Goal: Transaction & Acquisition: Purchase product/service

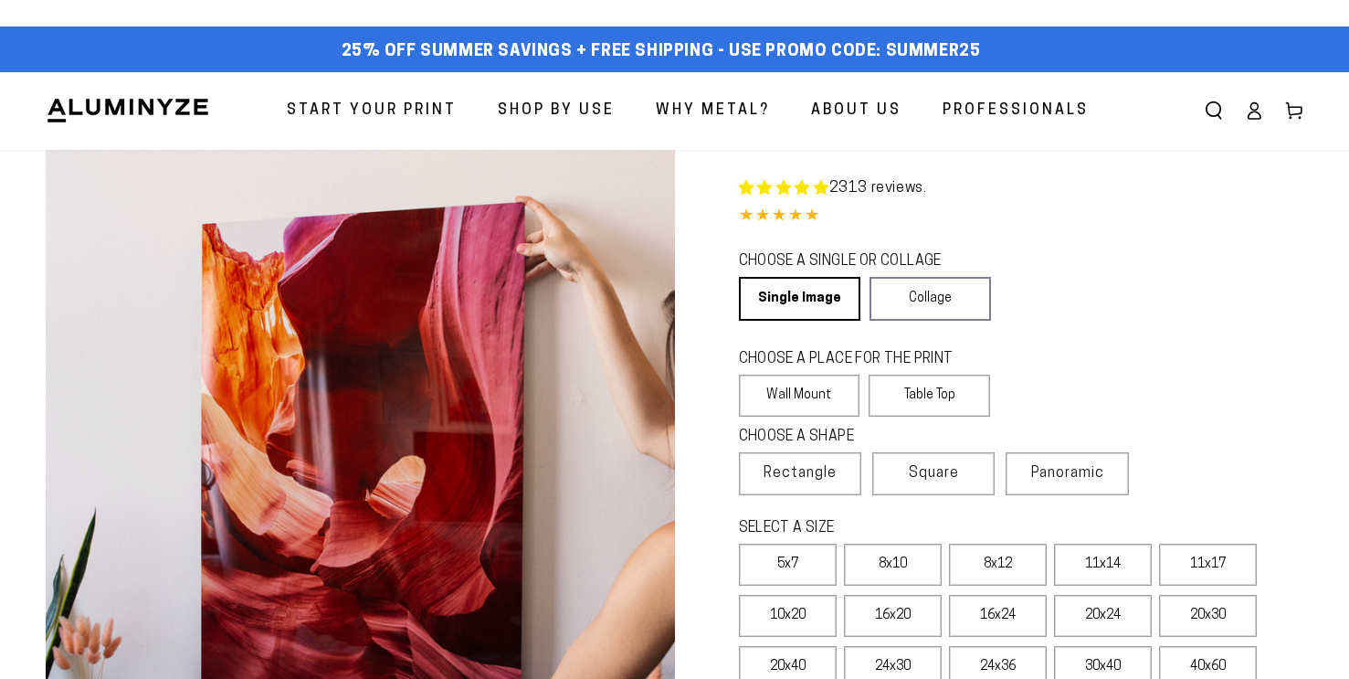
select select "**********"
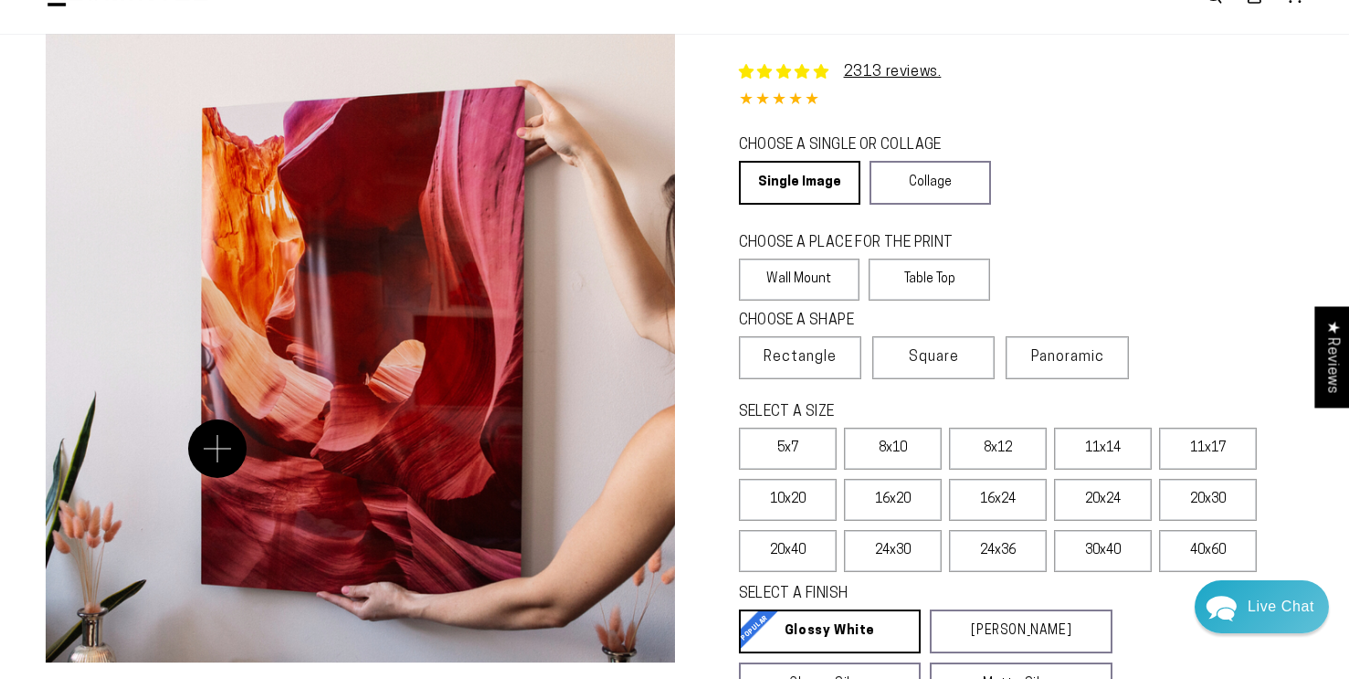
scroll to position [126, 0]
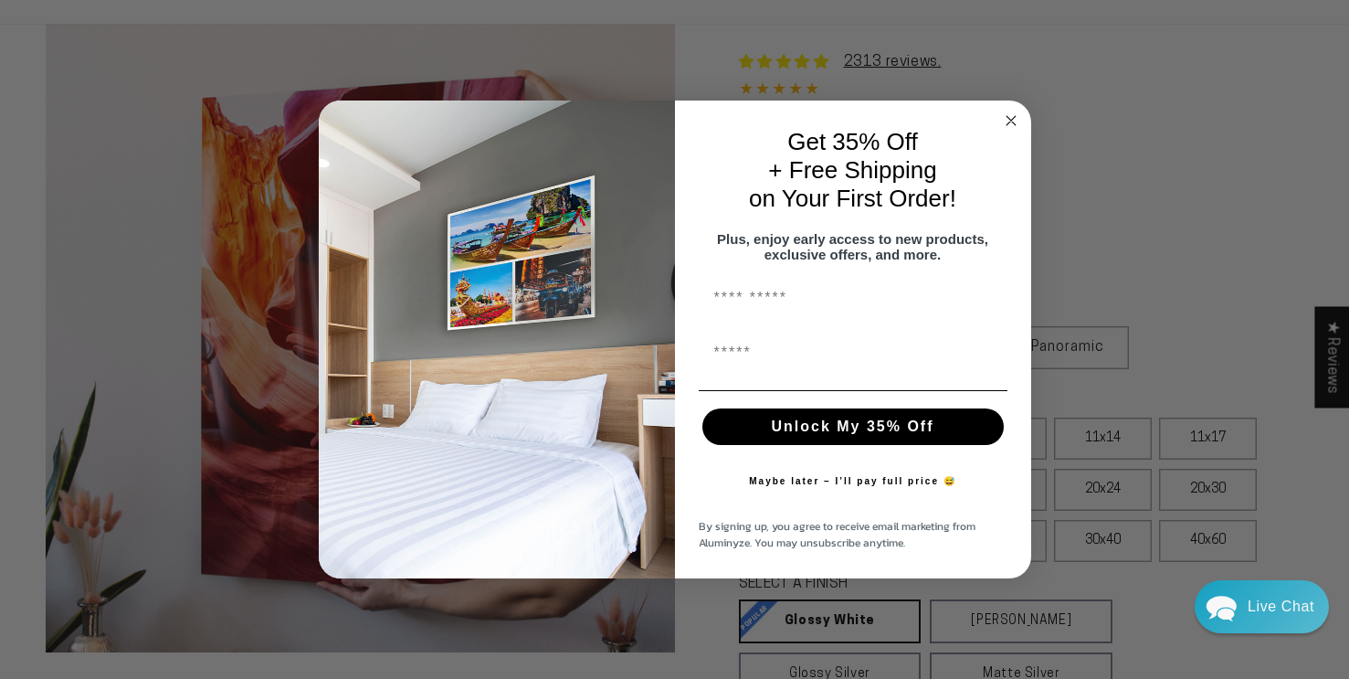
click at [1006, 117] on circle "Close dialog" at bounding box center [1010, 120] width 21 height 21
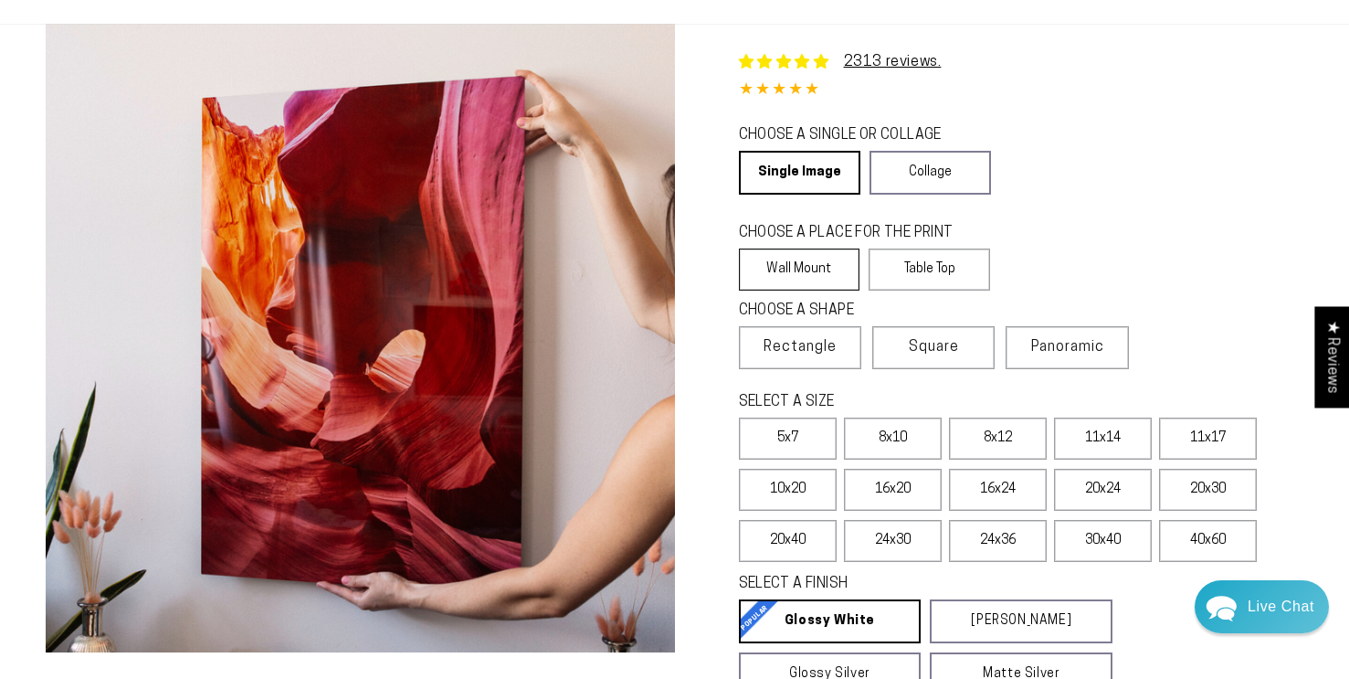
click at [800, 279] on label "Wall Mount" at bounding box center [799, 269] width 121 height 42
click at [930, 157] on link "Collage" at bounding box center [929, 173] width 121 height 44
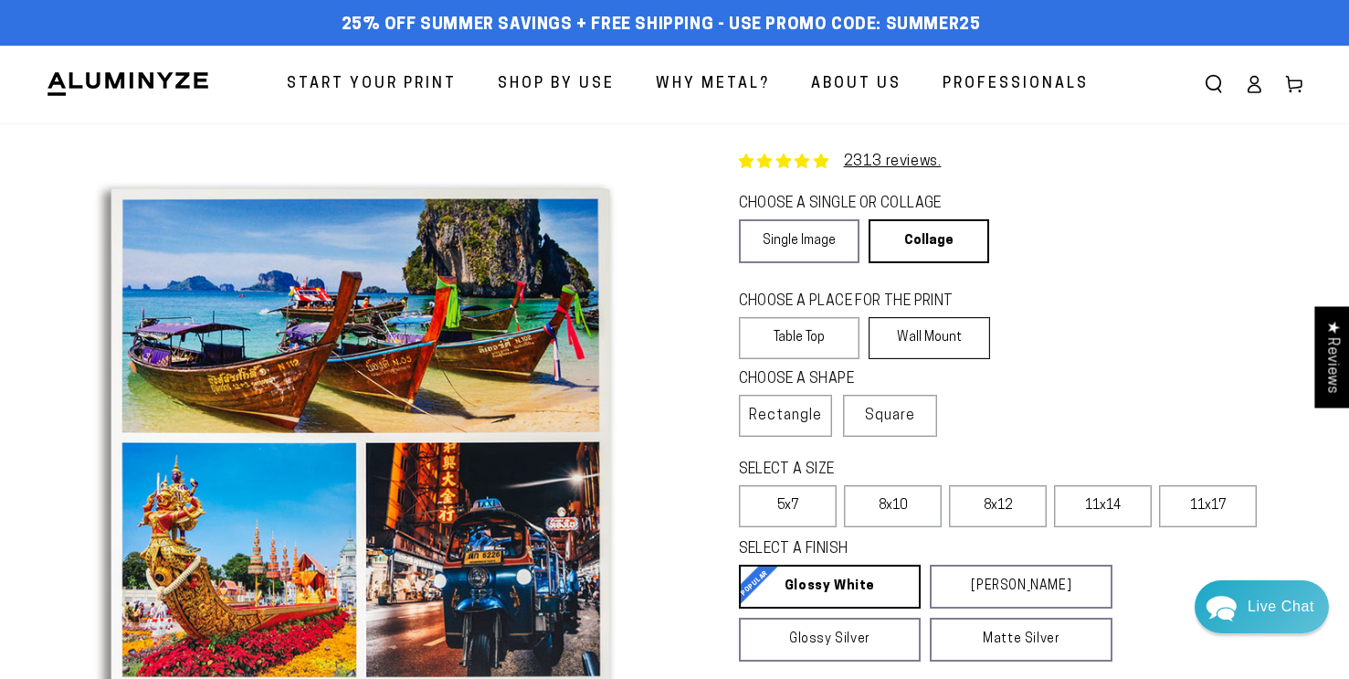
click at [964, 333] on label "Wall Mount" at bounding box center [929, 338] width 121 height 42
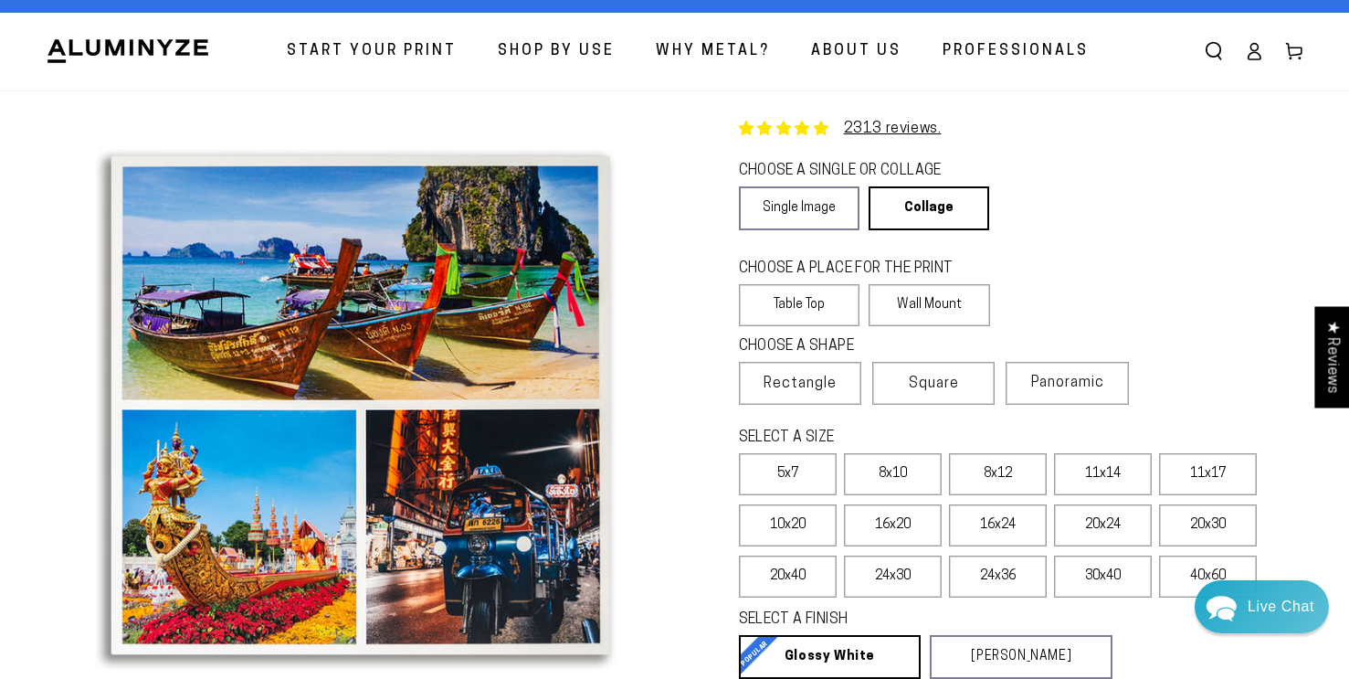
scroll to position [90, 0]
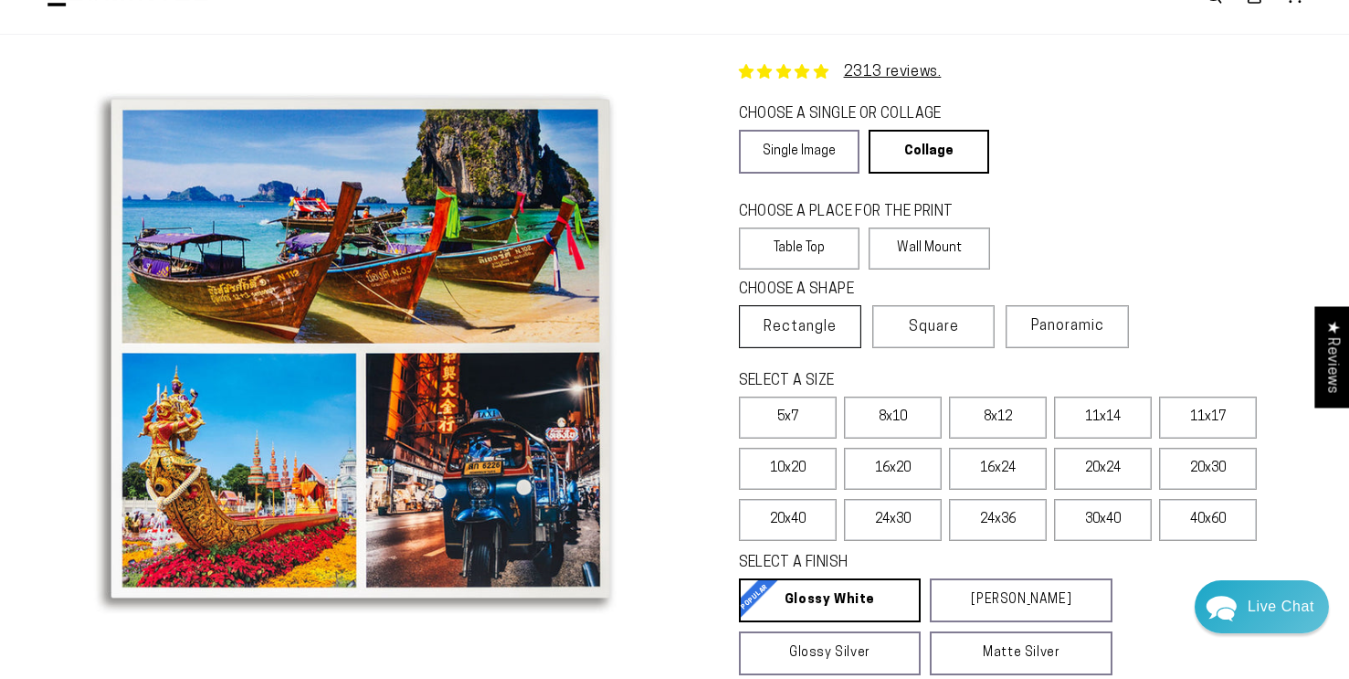
click at [795, 323] on span "Rectangle" at bounding box center [800, 327] width 73 height 22
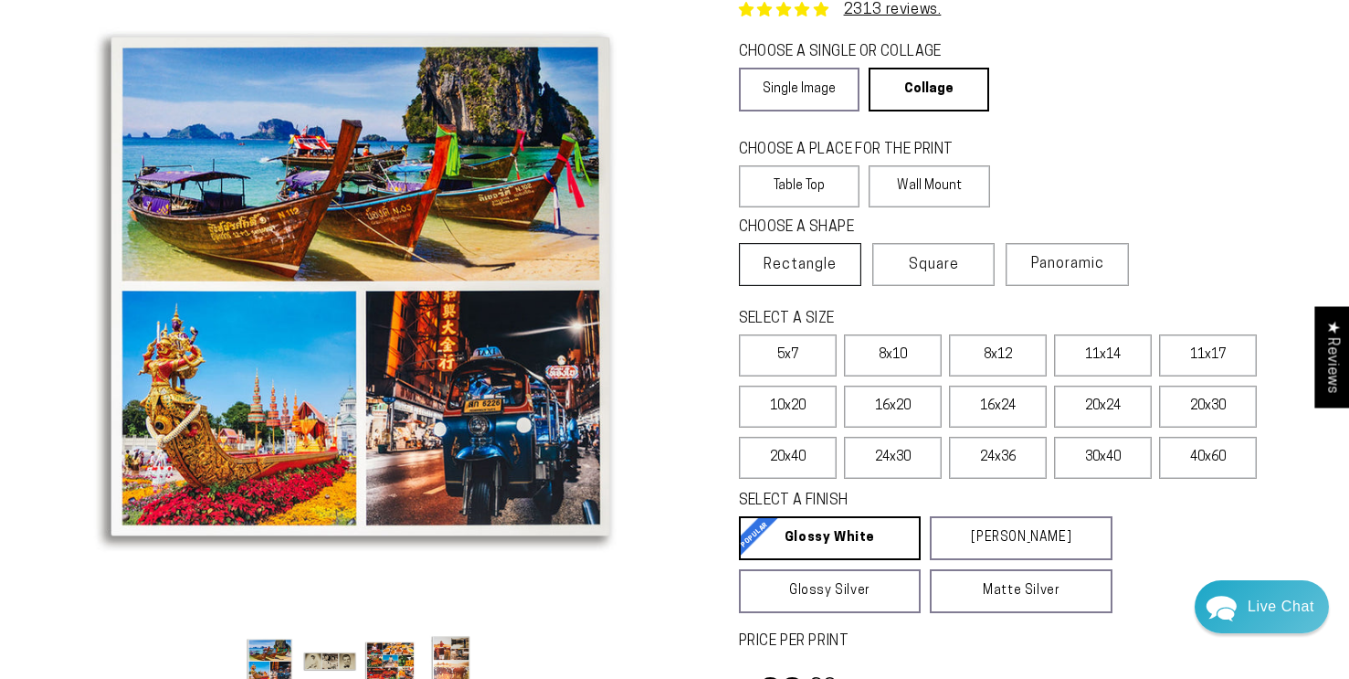
scroll to position [169, 0]
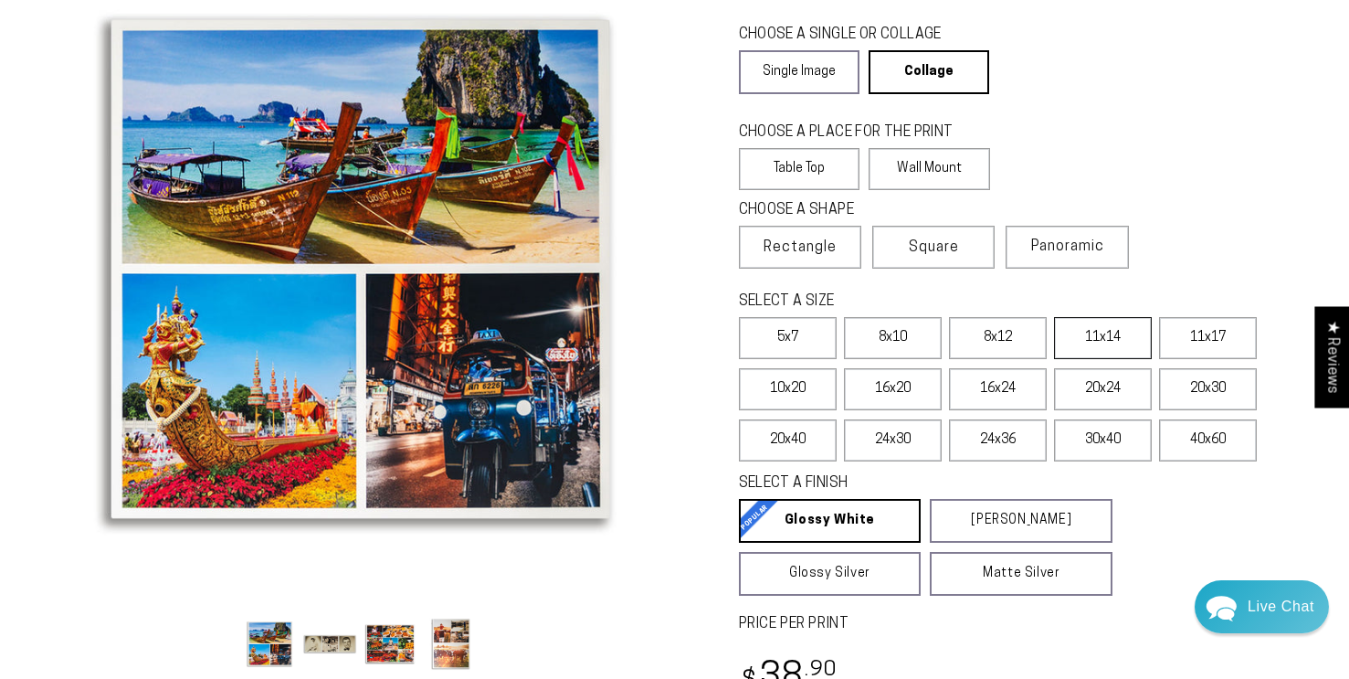
click at [1096, 339] on label "11x14" at bounding box center [1103, 338] width 98 height 42
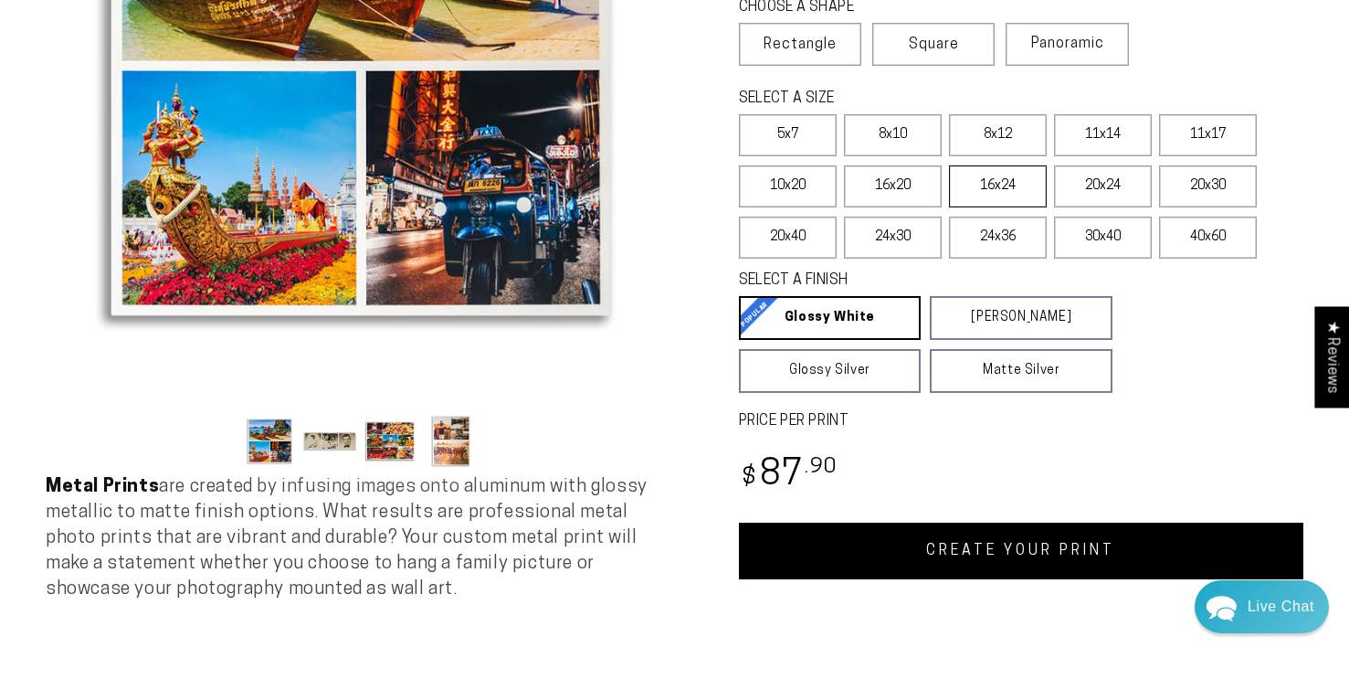
scroll to position [383, 0]
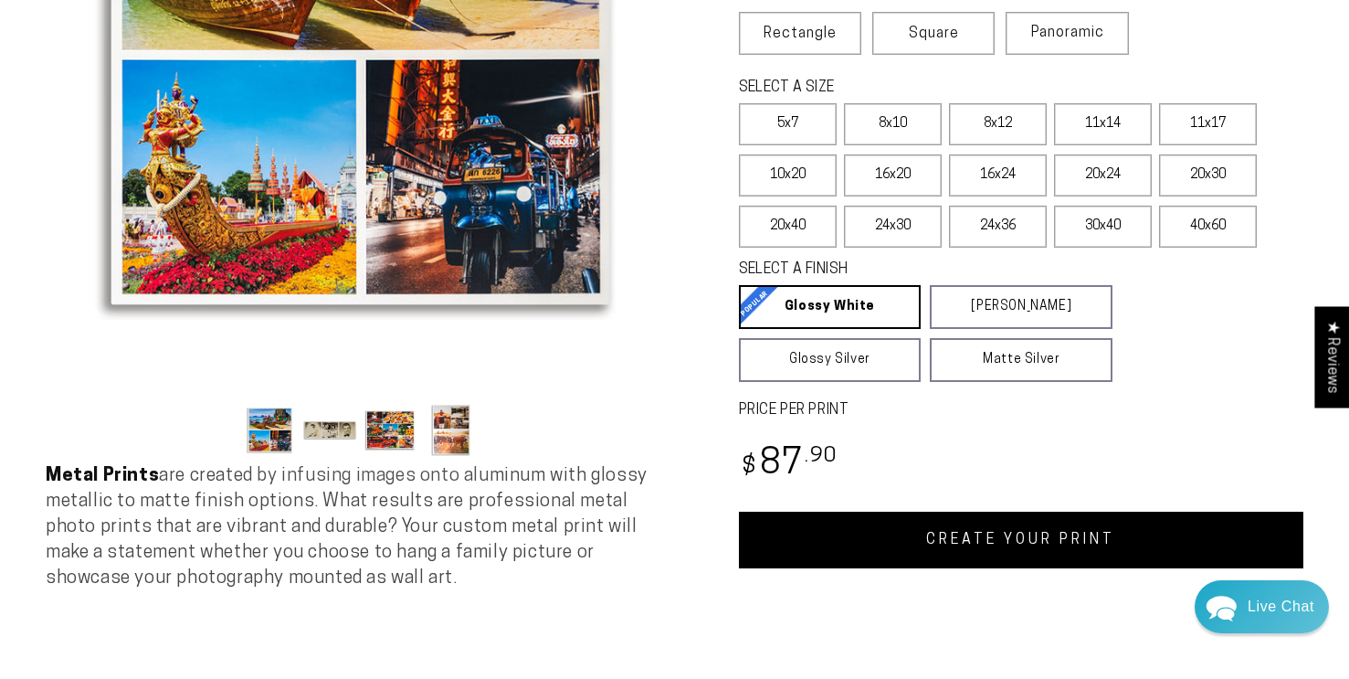
click at [1015, 550] on link "CREATE YOUR PRINT" at bounding box center [1021, 539] width 565 height 57
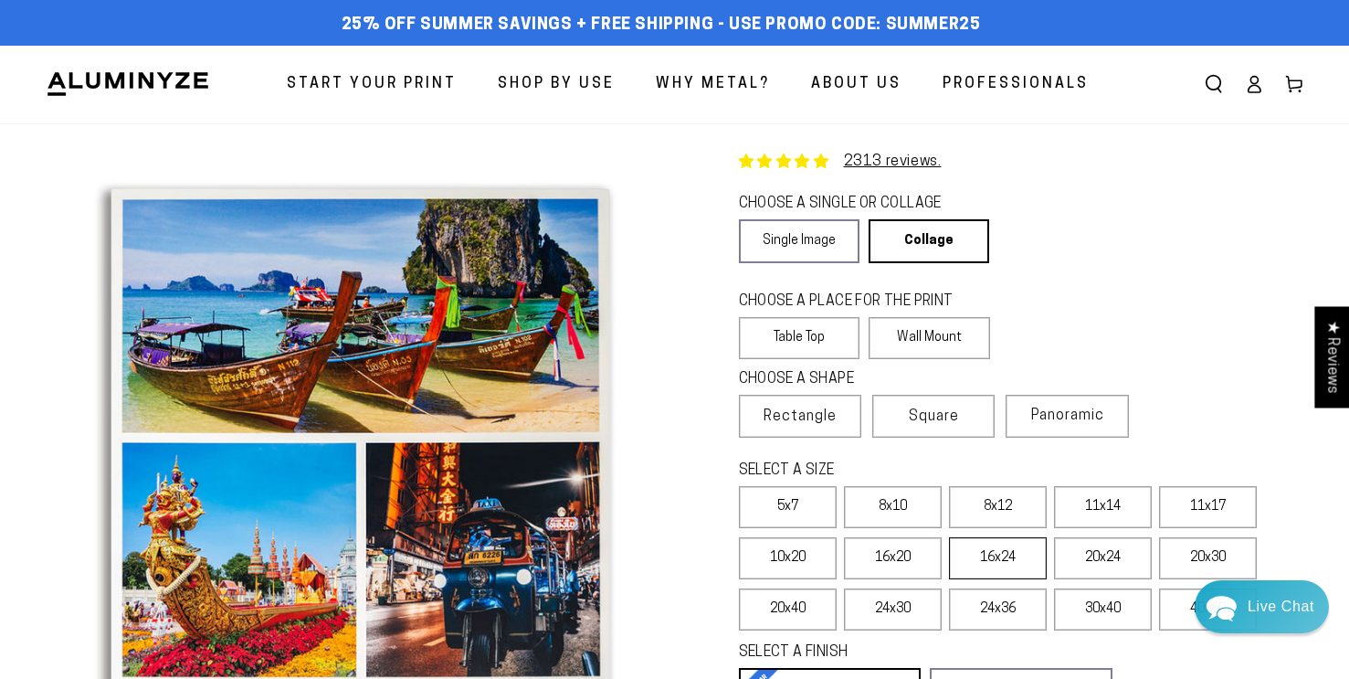
scroll to position [0, 0]
click at [911, 244] on link "Collage" at bounding box center [926, 241] width 119 height 44
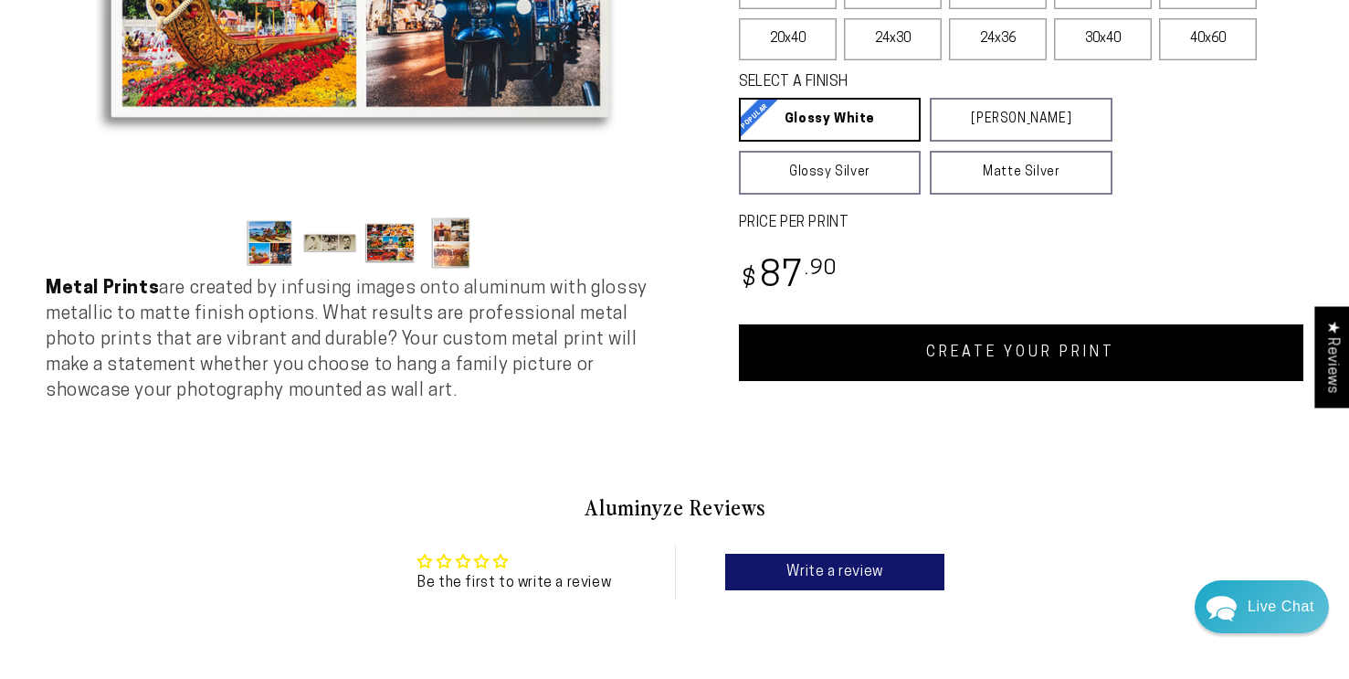
scroll to position [566, 0]
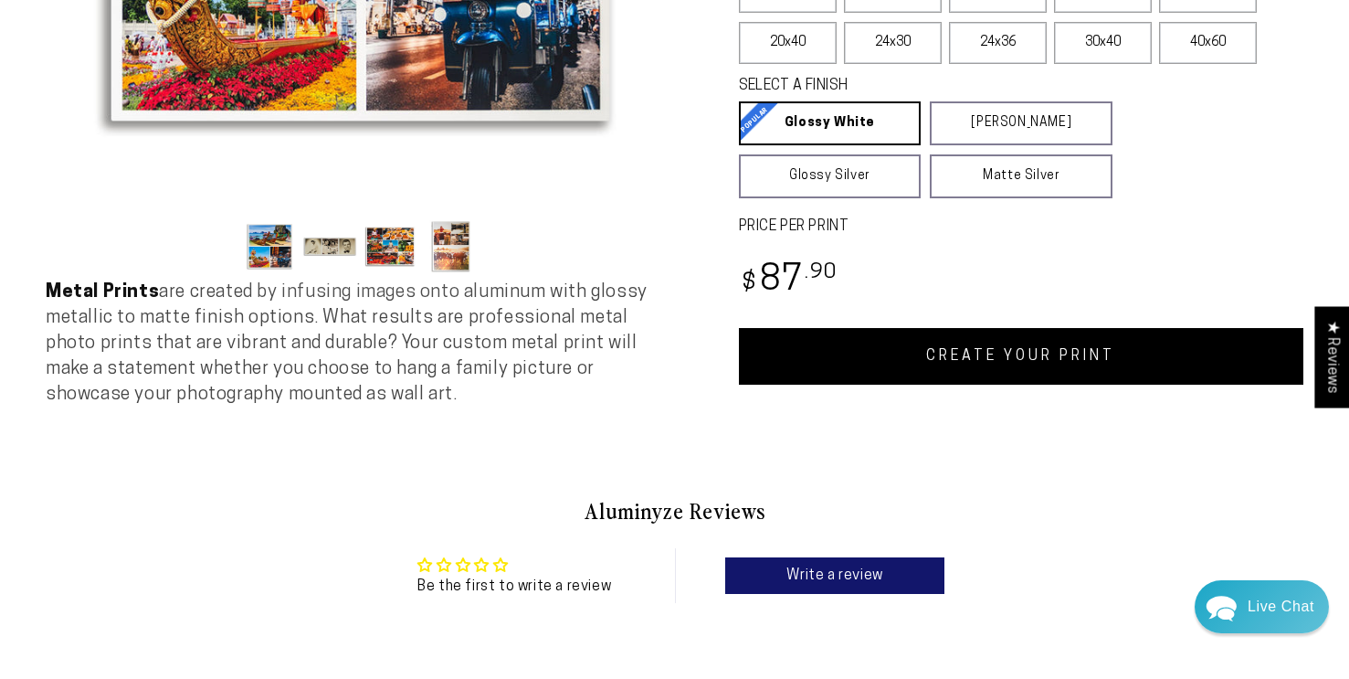
click at [1003, 366] on link "CREATE YOUR PRINT" at bounding box center [1021, 356] width 565 height 57
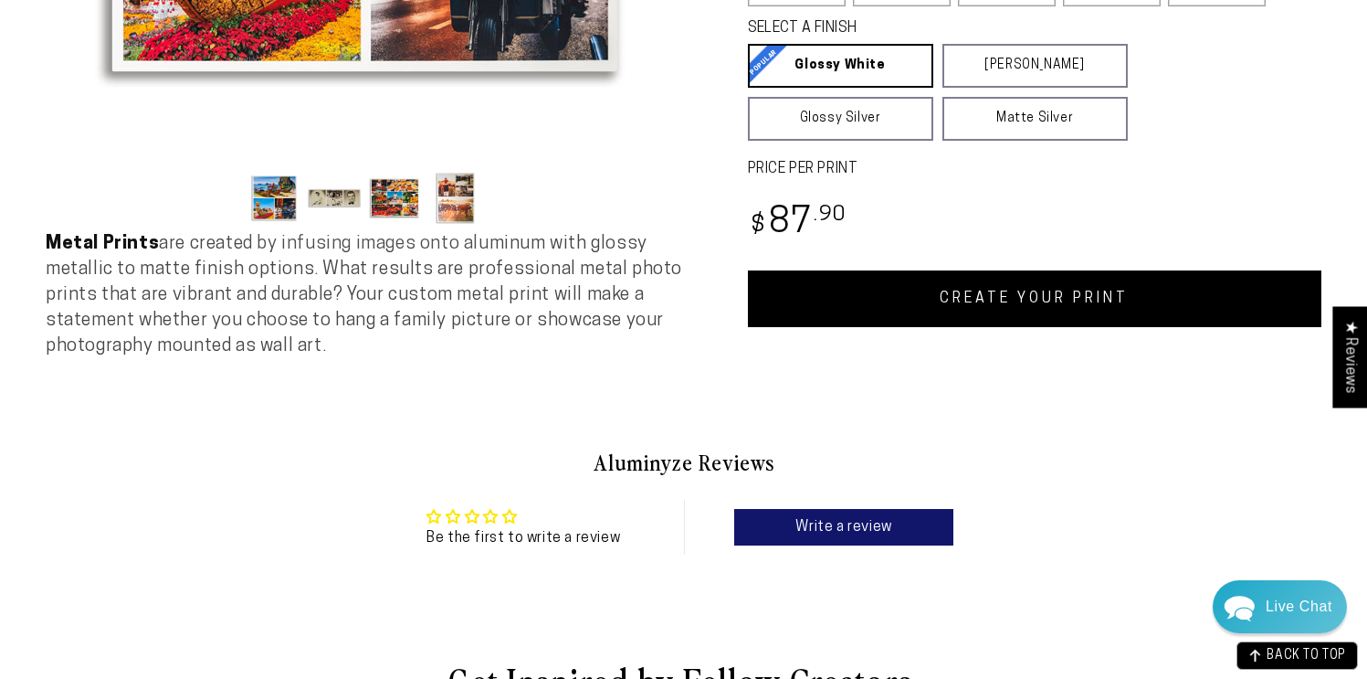
scroll to position [538, 0]
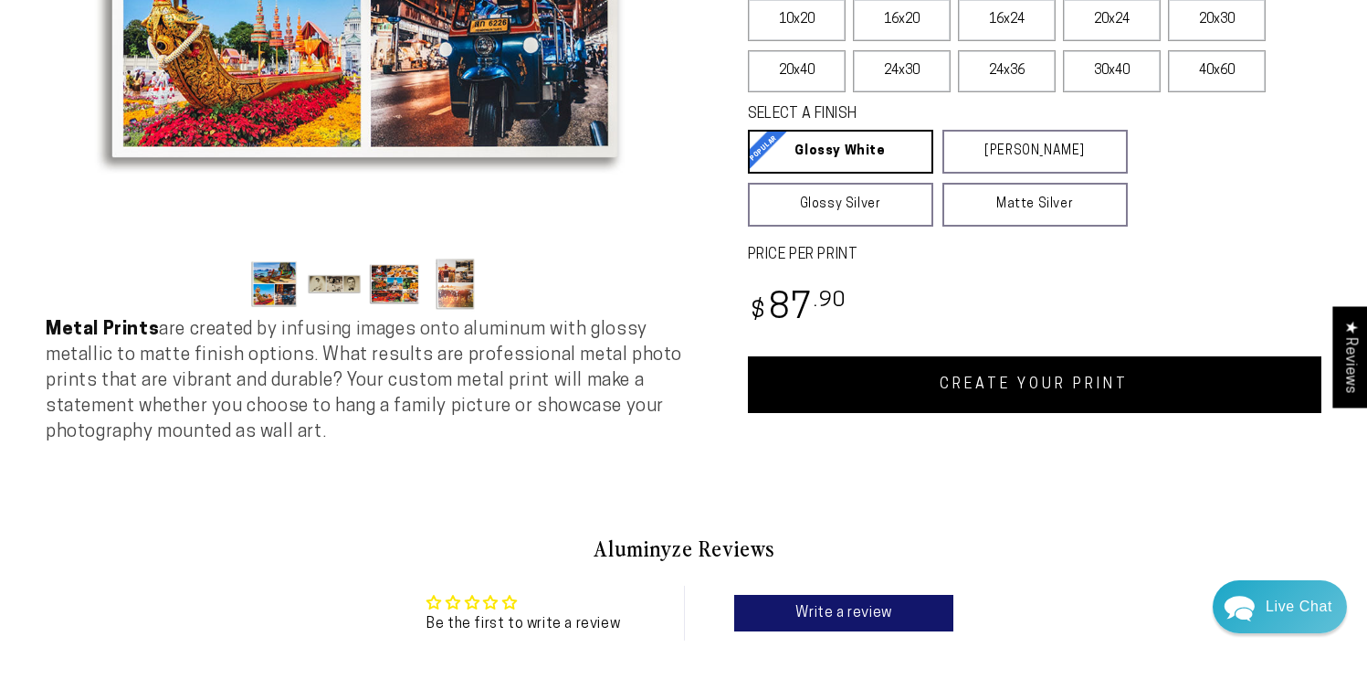
click at [1105, 383] on link "CREATE YOUR PRINT" at bounding box center [1035, 384] width 574 height 57
click at [1020, 376] on link "CREATE YOUR PRINT" at bounding box center [1035, 384] width 574 height 57
